Goal: Ask a question

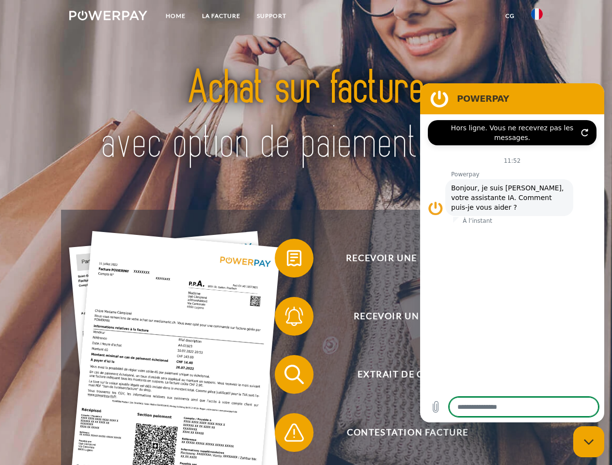
click at [108, 17] on img at bounding box center [108, 16] width 78 height 10
click at [537, 17] on img at bounding box center [537, 14] width 12 height 12
click at [510, 16] on link "CG" at bounding box center [510, 15] width 26 height 17
click at [287, 260] on span at bounding box center [279, 258] width 48 height 48
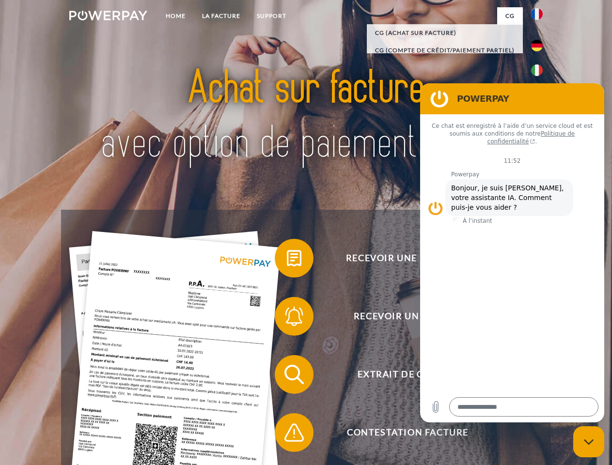
click at [287, 318] on span at bounding box center [279, 316] width 48 height 48
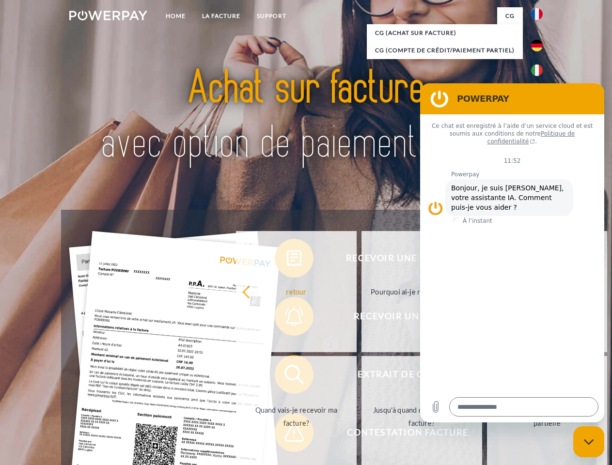
click at [362, 377] on link "Jusqu'à quand dois-je payer ma facture?" at bounding box center [422, 416] width 121 height 121
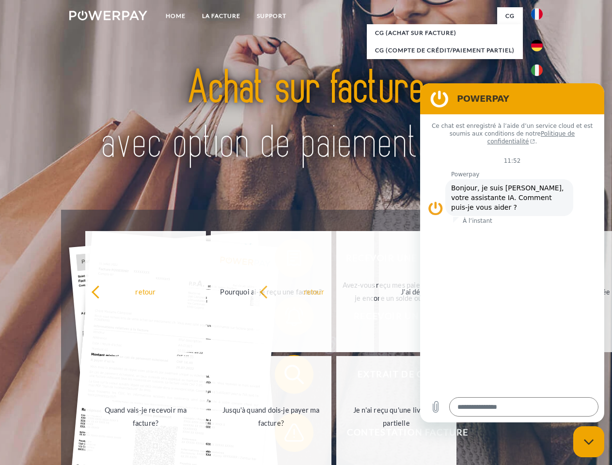
click at [287, 435] on span at bounding box center [279, 433] width 48 height 48
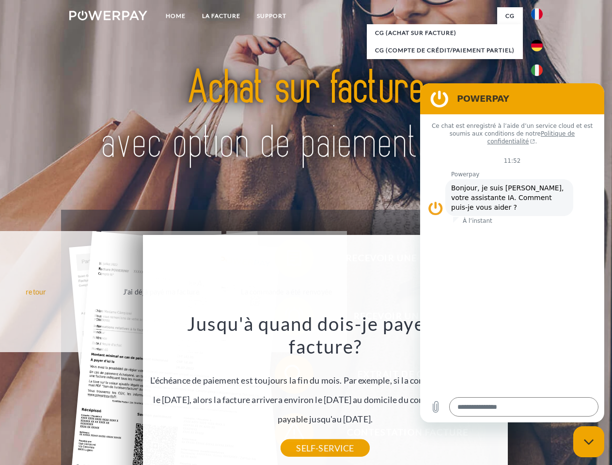
click at [589, 442] on icon "Fermer la fenêtre de messagerie" at bounding box center [589, 442] width 10 height 6
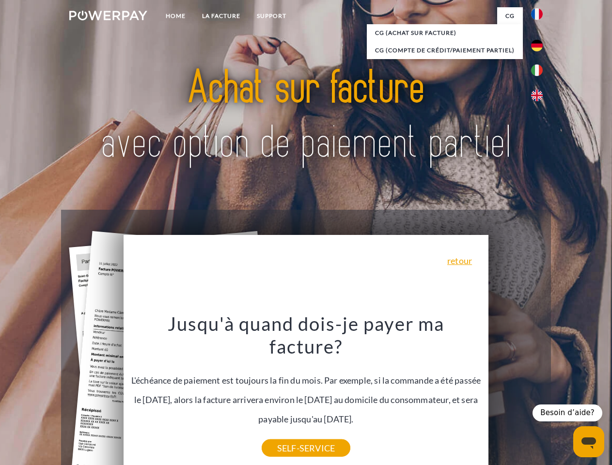
type textarea "*"
